Goal: Check status

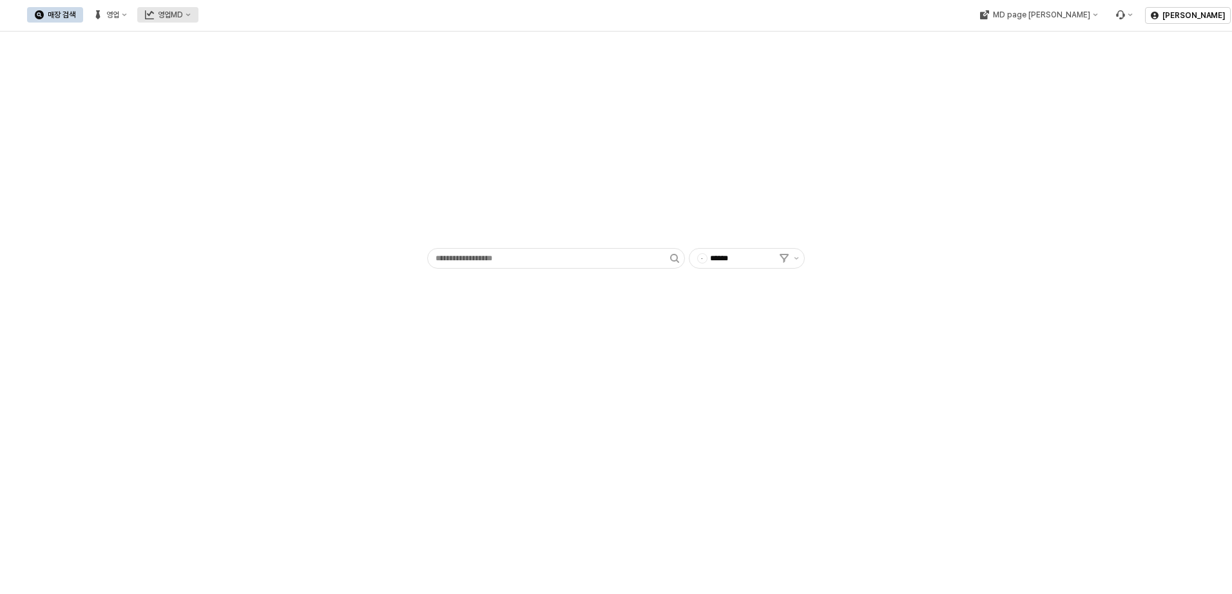
click at [191, 17] on icon "영업MD" at bounding box center [188, 14] width 5 height 5
click at [305, 126] on div "이월 매출현황" at bounding box center [306, 126] width 68 height 10
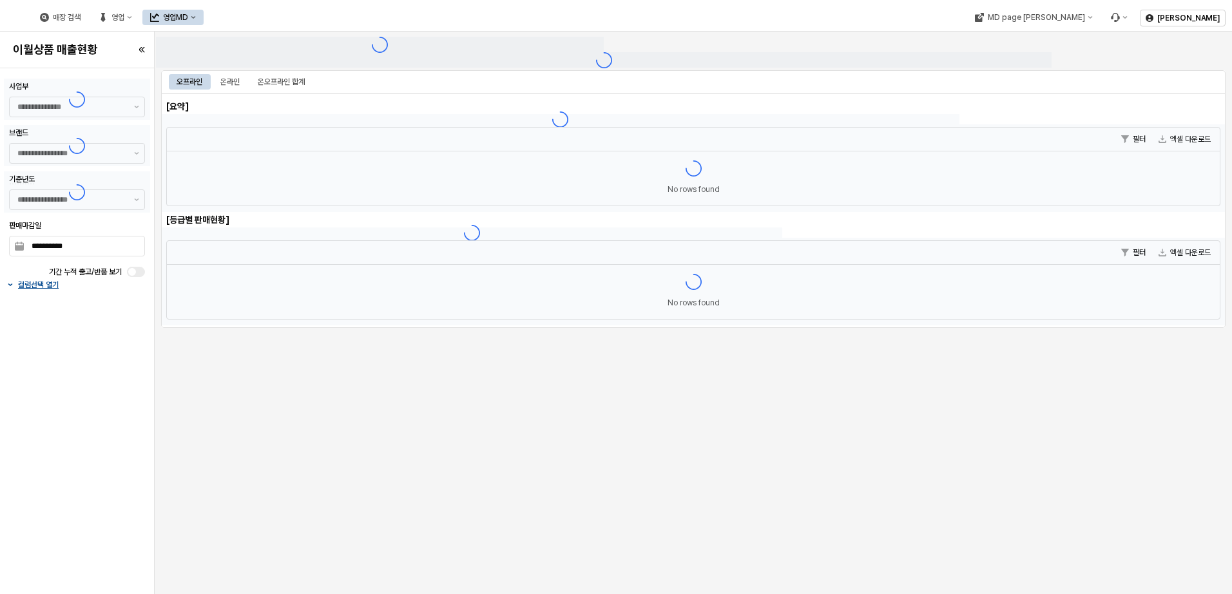
type input "******"
type input "***"
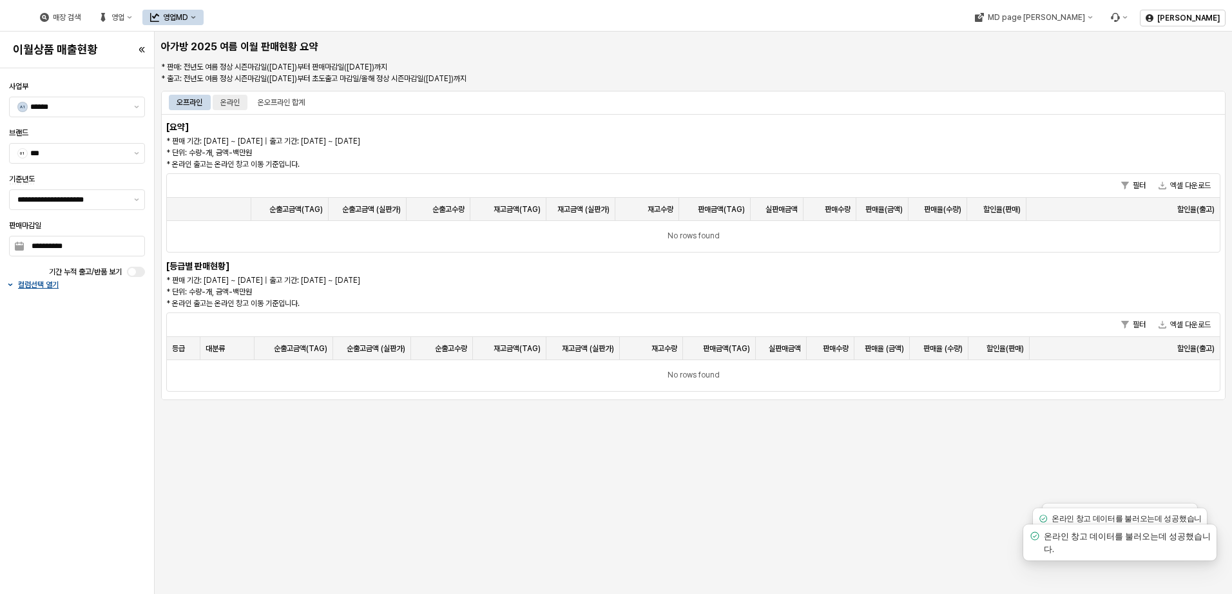
click at [228, 102] on div "온라인" at bounding box center [229, 102] width 19 height 15
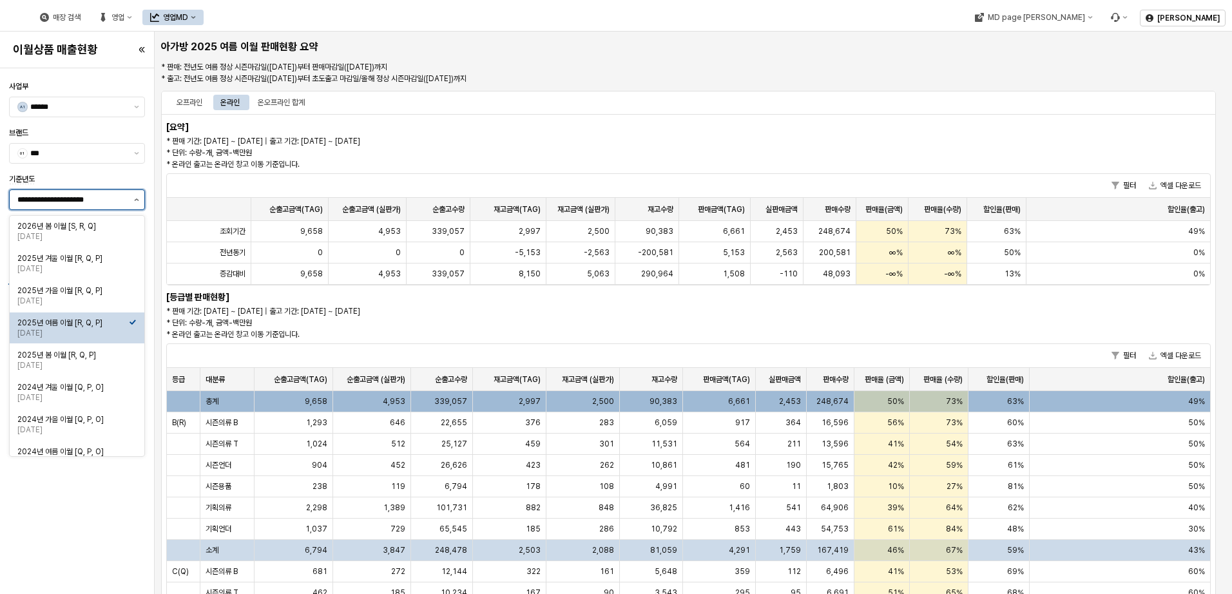
click at [135, 201] on button "제안 사항 표시" at bounding box center [136, 199] width 15 height 19
click at [113, 324] on div "2025년 여름 이월 [R, Q, P]" at bounding box center [72, 323] width 111 height 10
click at [132, 197] on button "제안 사항 표시" at bounding box center [136, 199] width 15 height 19
click at [137, 204] on button "제안 사항 표시" at bounding box center [136, 199] width 15 height 19
click at [102, 295] on div "2025년 가을 이월 [R, Q, P]" at bounding box center [72, 290] width 111 height 10
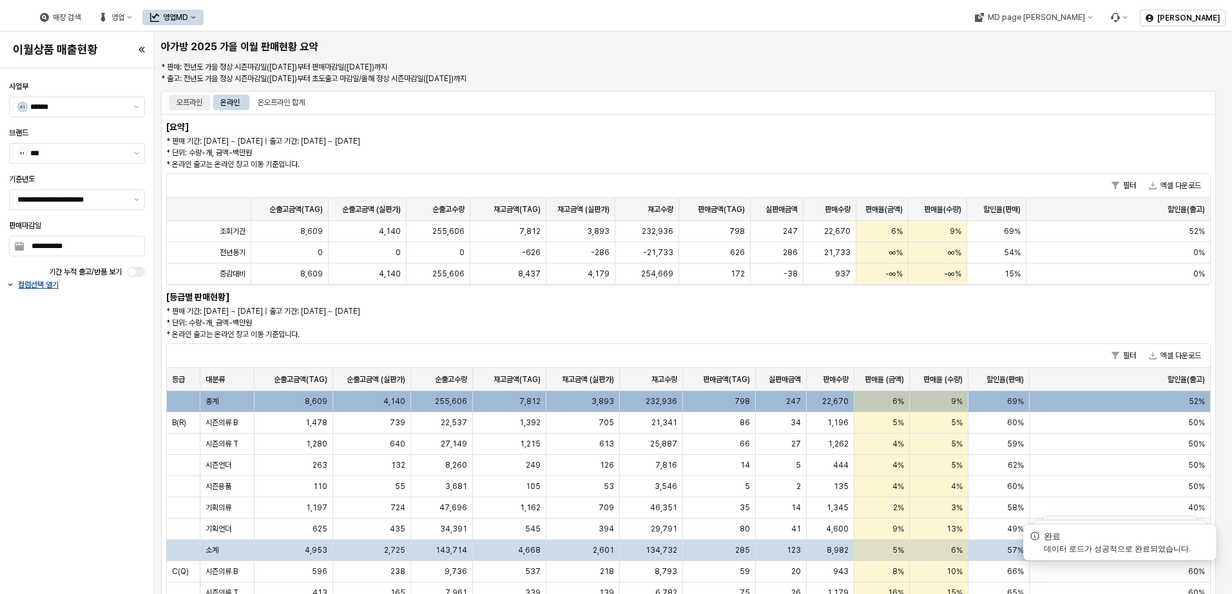
click at [191, 99] on div "오프라인" at bounding box center [190, 102] width 26 height 15
click at [243, 101] on div "온라인" at bounding box center [230, 102] width 35 height 15
click at [196, 104] on div "오프라인" at bounding box center [190, 102] width 26 height 15
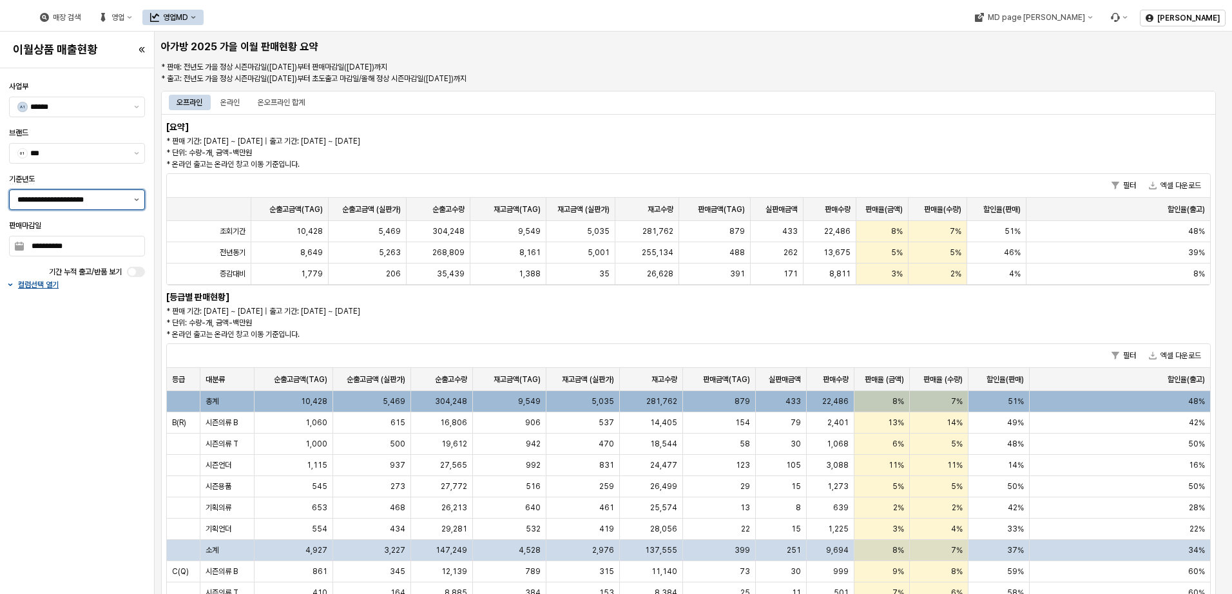
click at [134, 200] on icon "제안 사항 표시" at bounding box center [136, 199] width 5 height 3
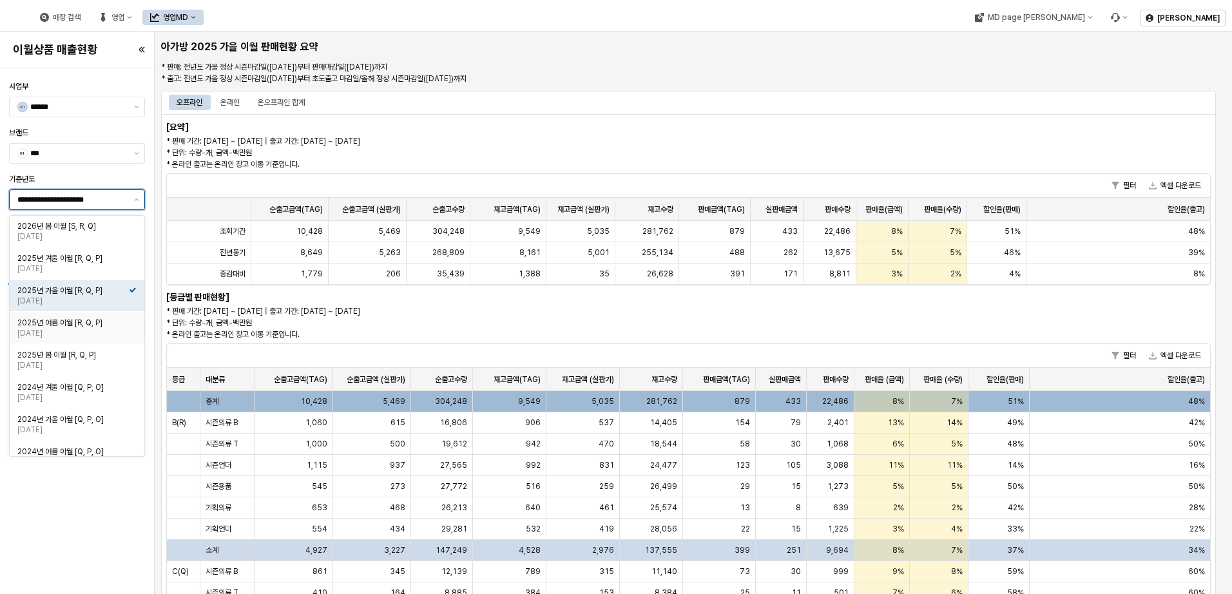
click at [99, 327] on div "2025년 여름 이월 [R, Q, P]" at bounding box center [72, 323] width 111 height 10
type input "**********"
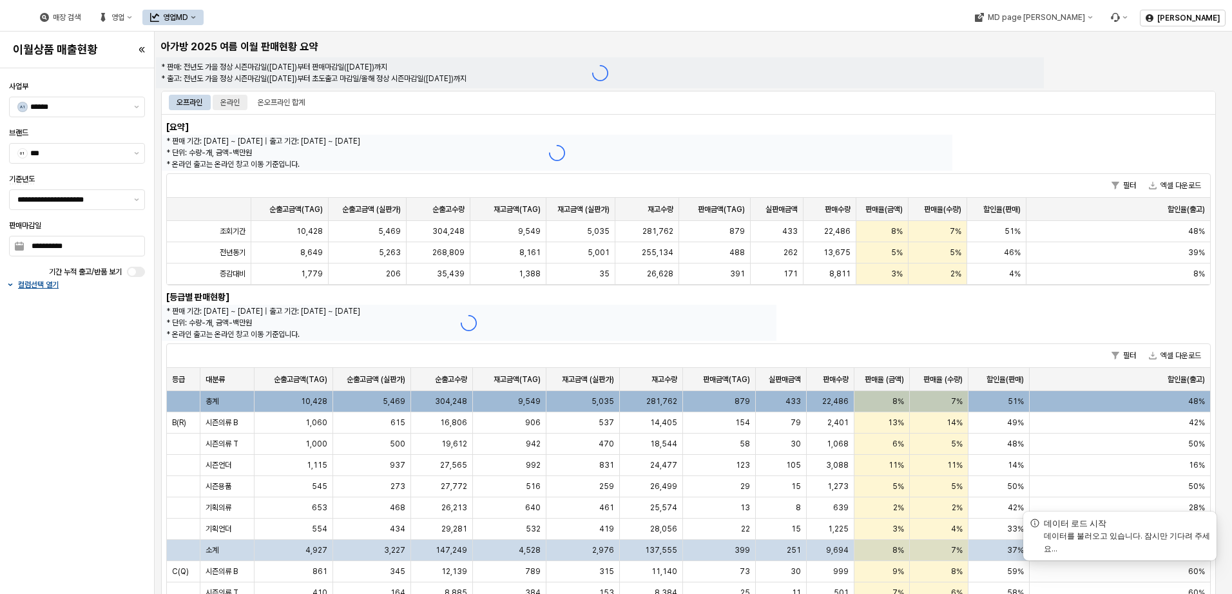
click at [234, 102] on div "온라인" at bounding box center [229, 102] width 19 height 15
drag, startPoint x: 1005, startPoint y: 231, endPoint x: 1026, endPoint y: 229, distance: 21.3
click at [1026, 229] on div "63%" at bounding box center [996, 231] width 59 height 21
drag, startPoint x: 1184, startPoint y: 235, endPoint x: 1199, endPoint y: 235, distance: 15.5
click at [1199, 235] on div "49%" at bounding box center [1119, 231] width 184 height 21
